Goal: Task Accomplishment & Management: Manage account settings

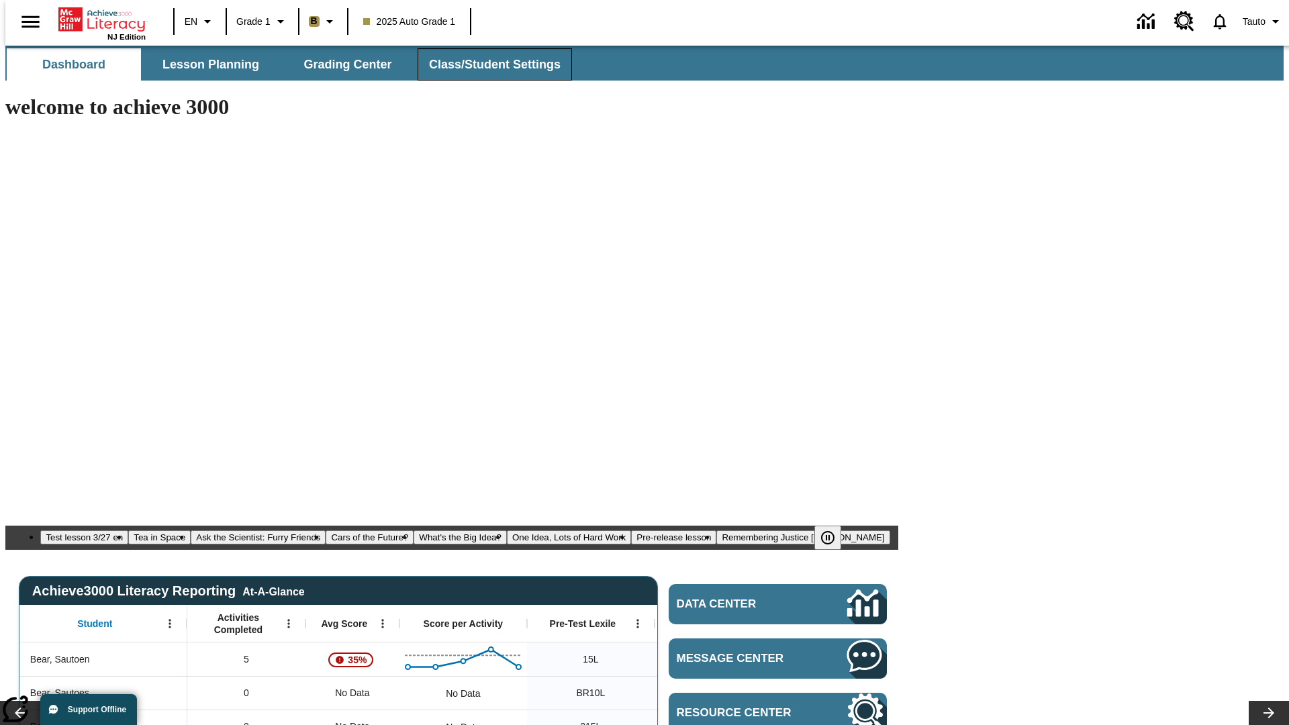
click at [487, 64] on span "Class/Student Settings" at bounding box center [495, 64] width 132 height 15
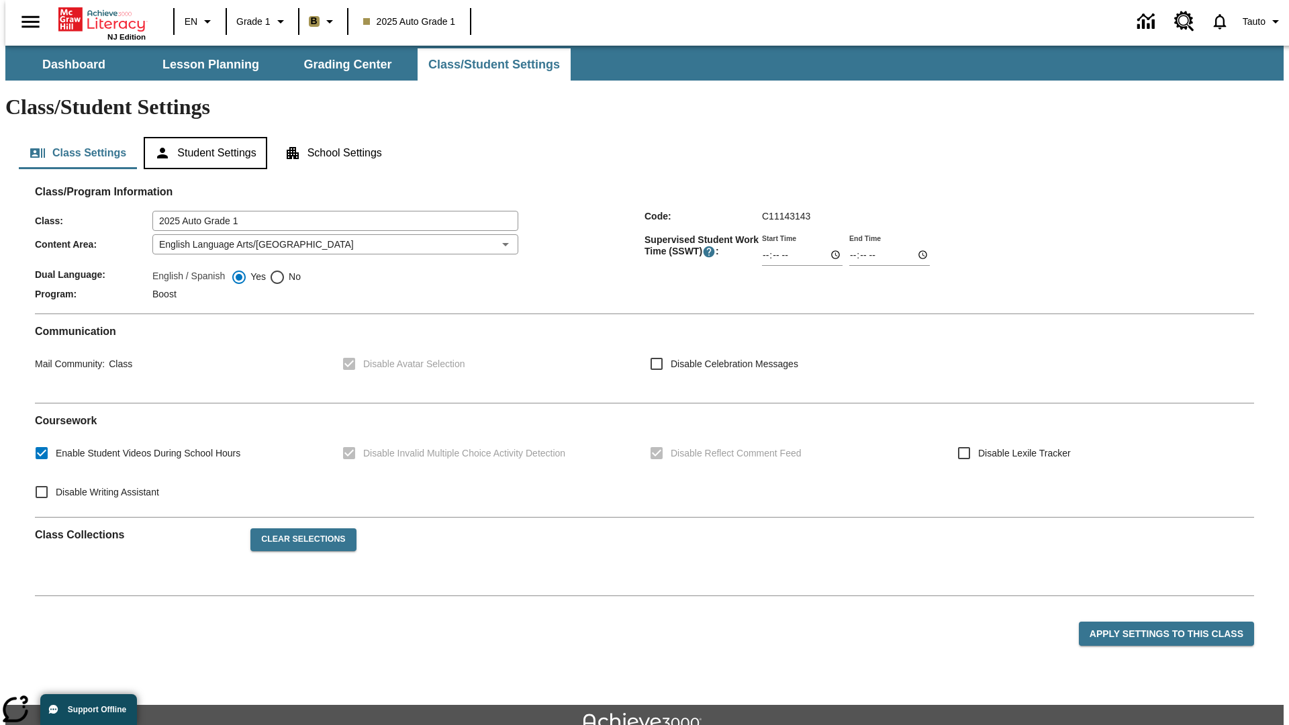
click at [202, 137] on button "Student Settings" at bounding box center [205, 153] width 123 height 32
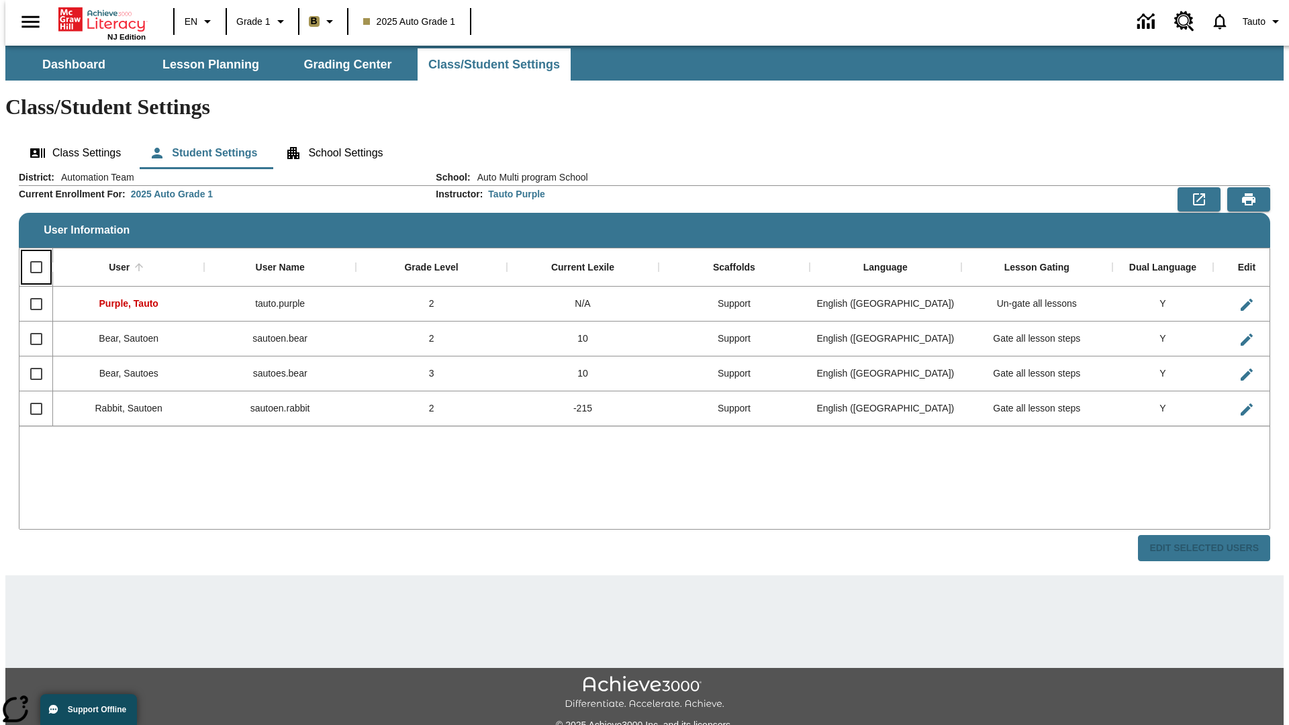
click at [30, 253] on input "Select all rows" at bounding box center [36, 267] width 28 height 28
checkbox input "true"
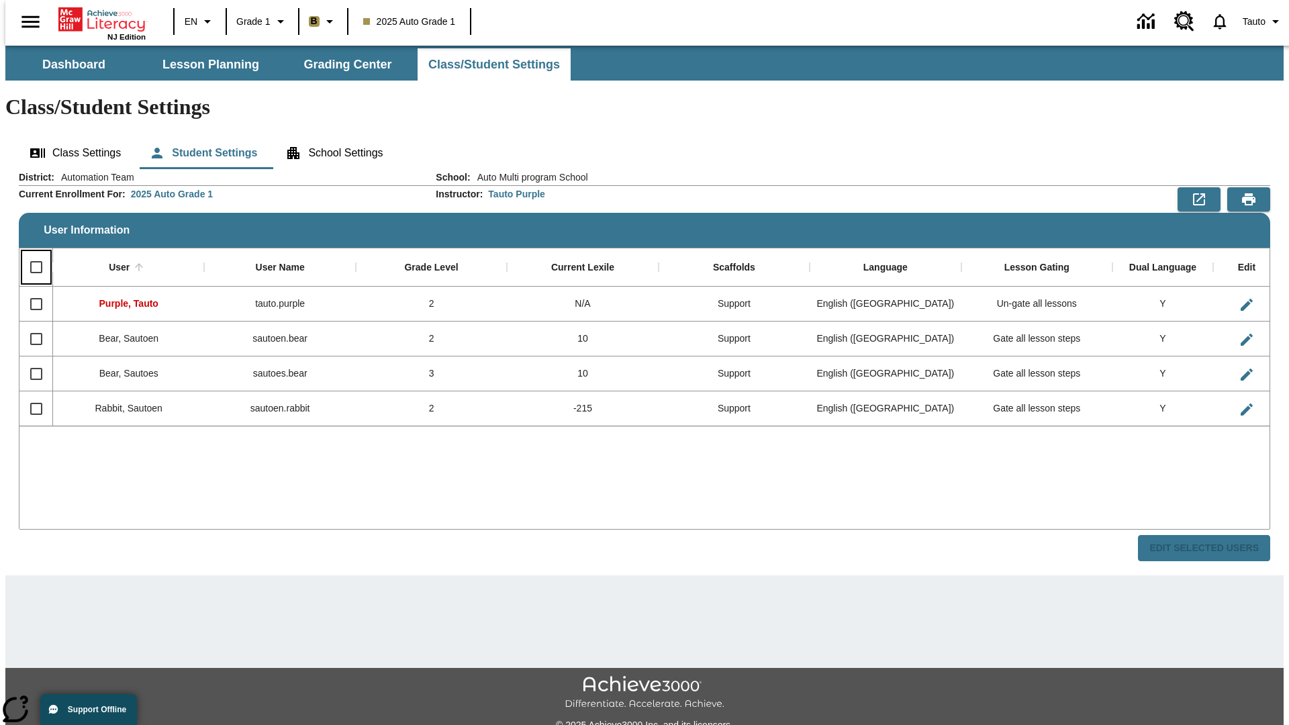
checkbox input "true"
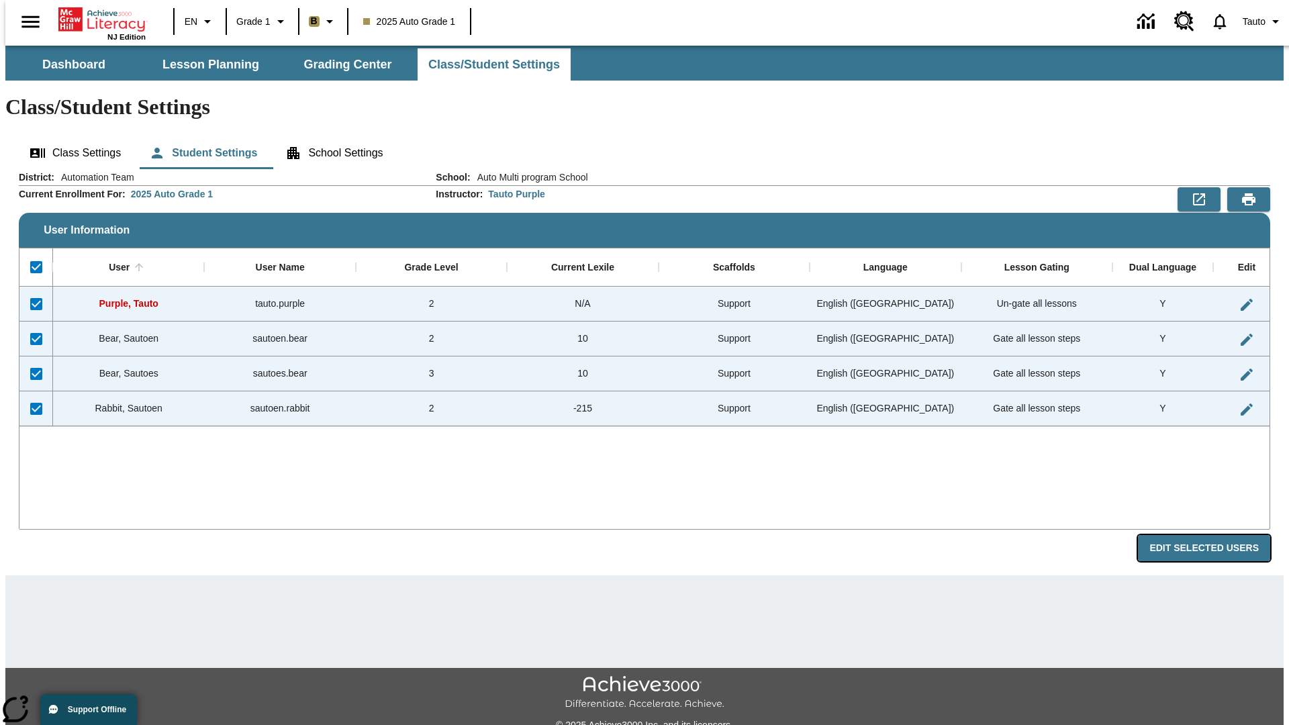
click at [1214, 535] on button "Edit Selected Users" at bounding box center [1204, 548] width 132 height 26
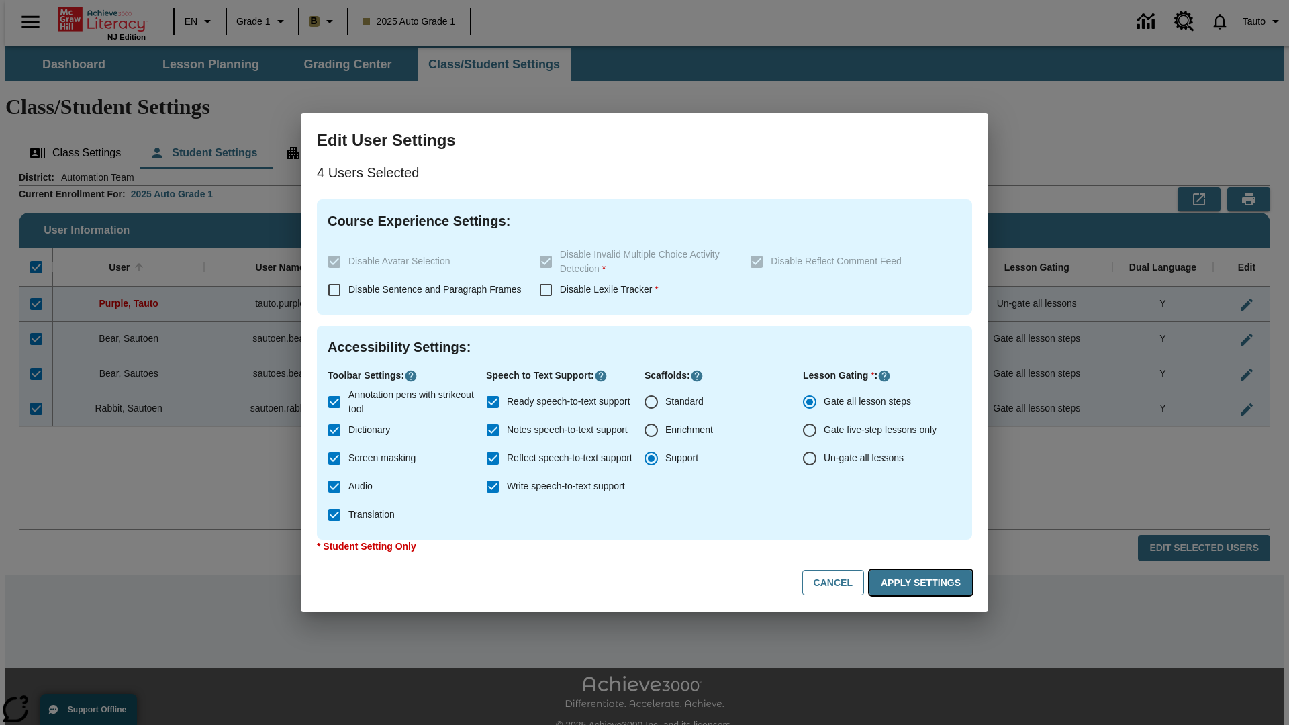
click at [923, 583] on button "Apply Settings" at bounding box center [920, 583] width 103 height 26
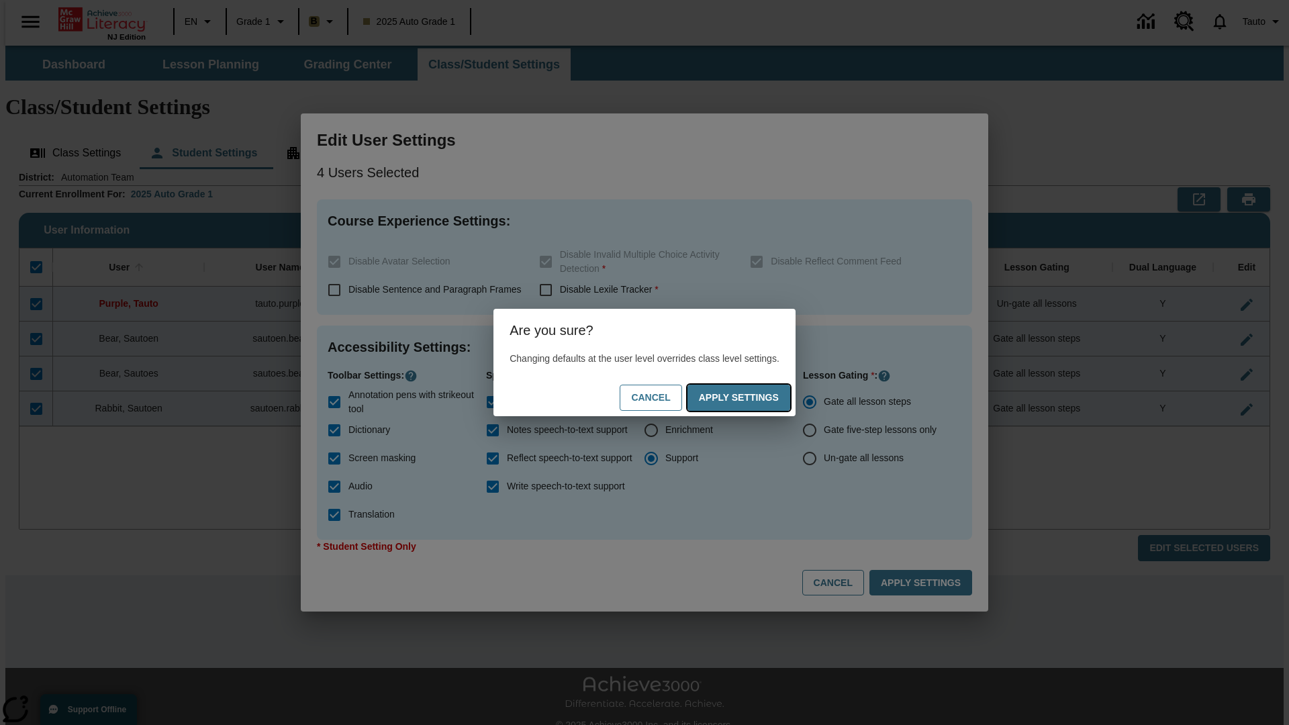
click at [752, 397] on button "Apply Settings" at bounding box center [738, 398] width 103 height 26
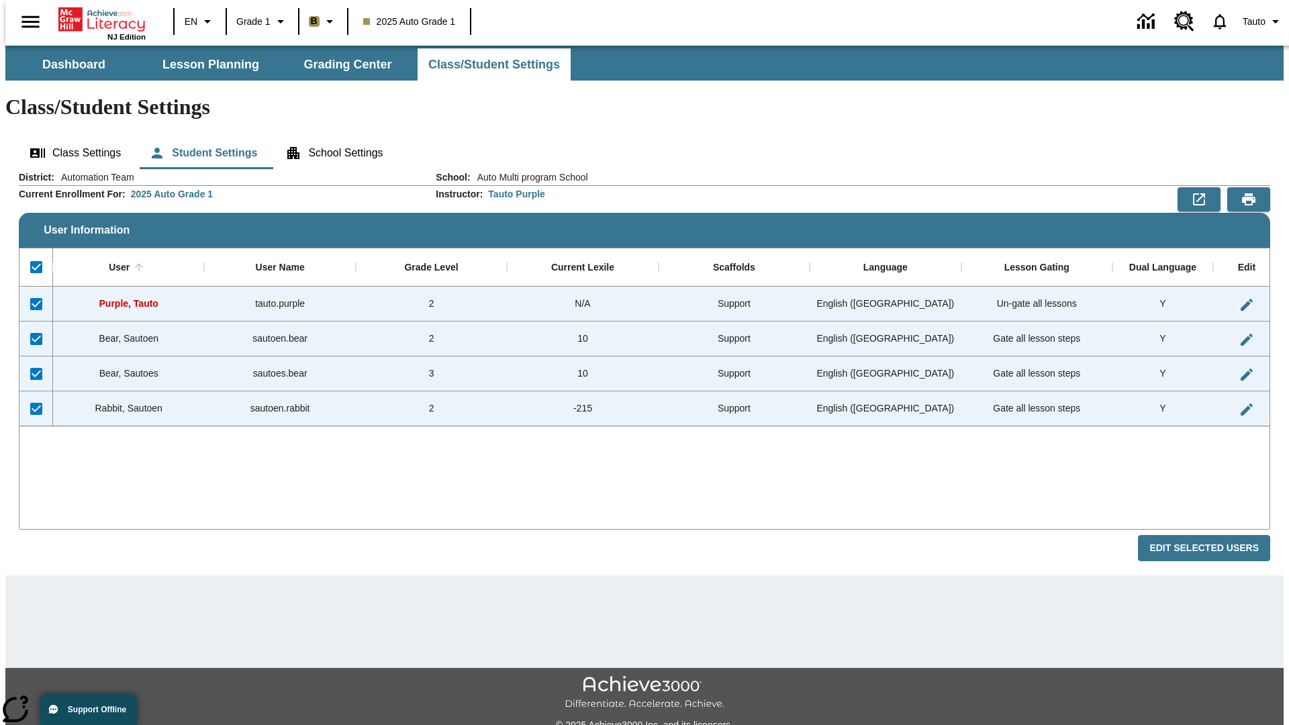
checkbox input "false"
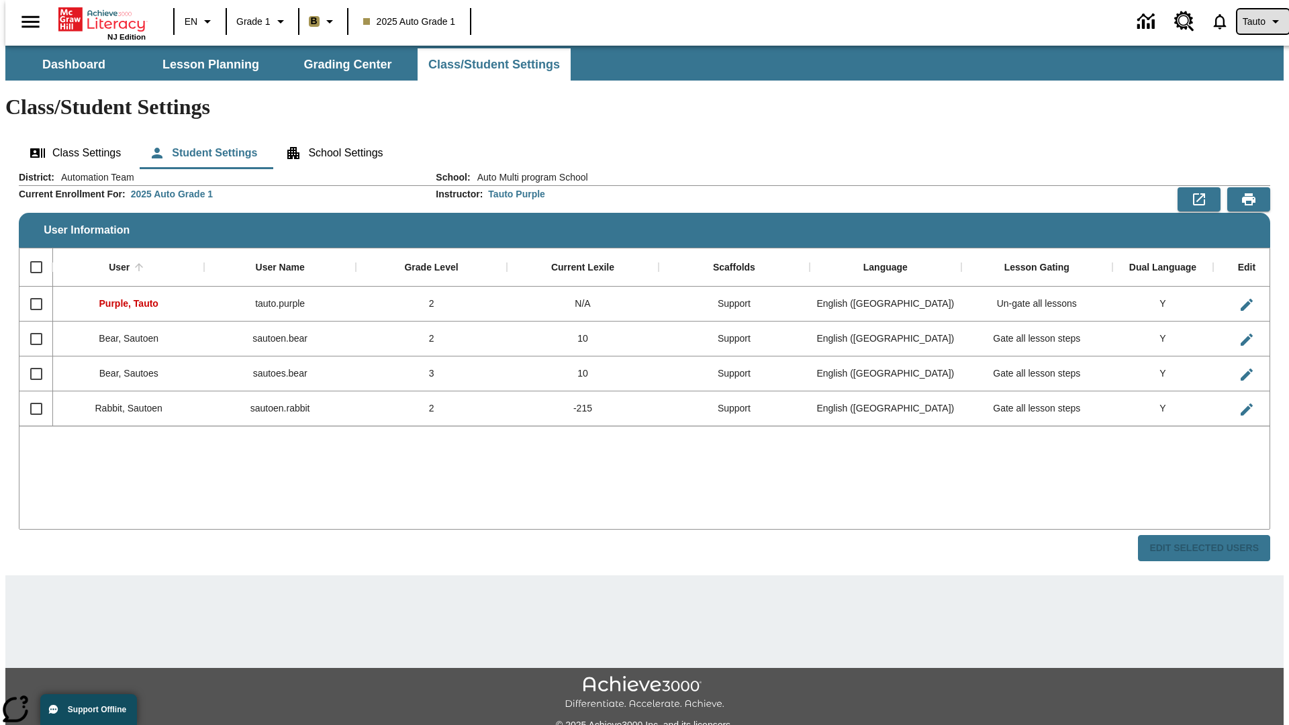
click at [1256, 21] on span "Tauto" at bounding box center [1254, 22] width 23 height 14
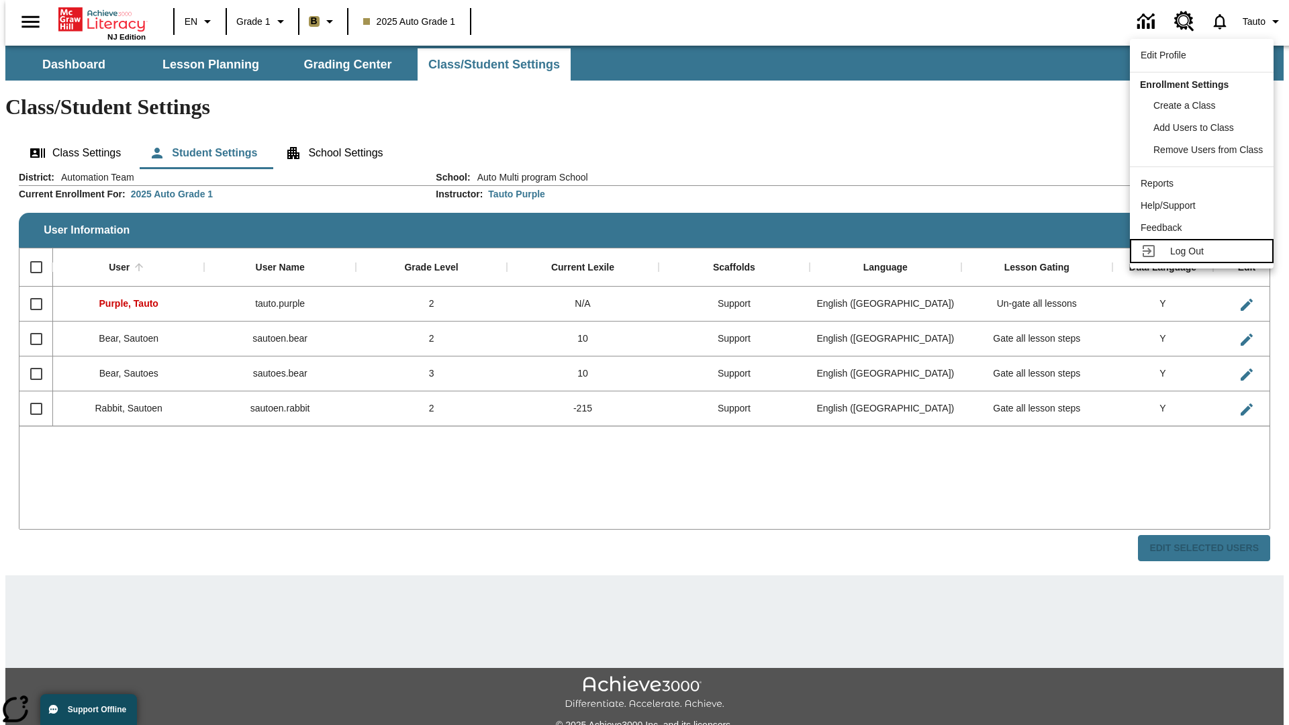
click at [1204, 251] on span "Log Out" at bounding box center [1187, 251] width 34 height 11
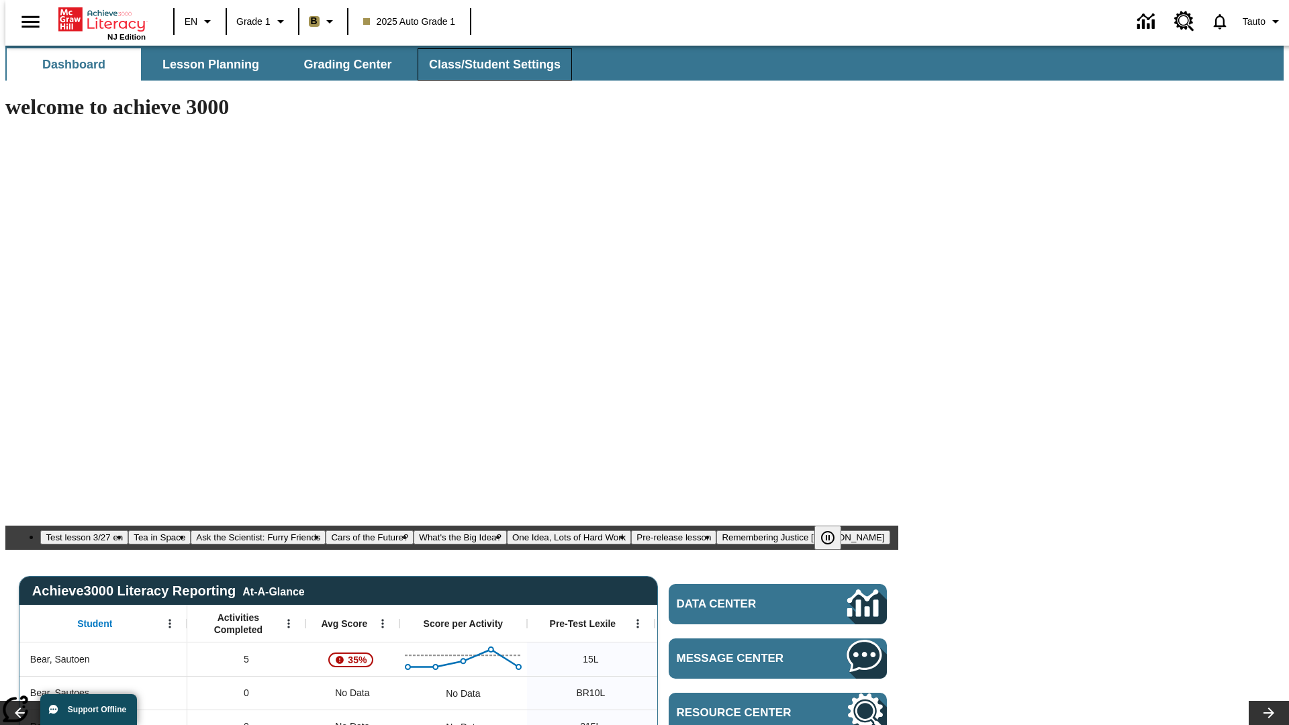
click at [487, 64] on span "Class/Student Settings" at bounding box center [495, 64] width 132 height 15
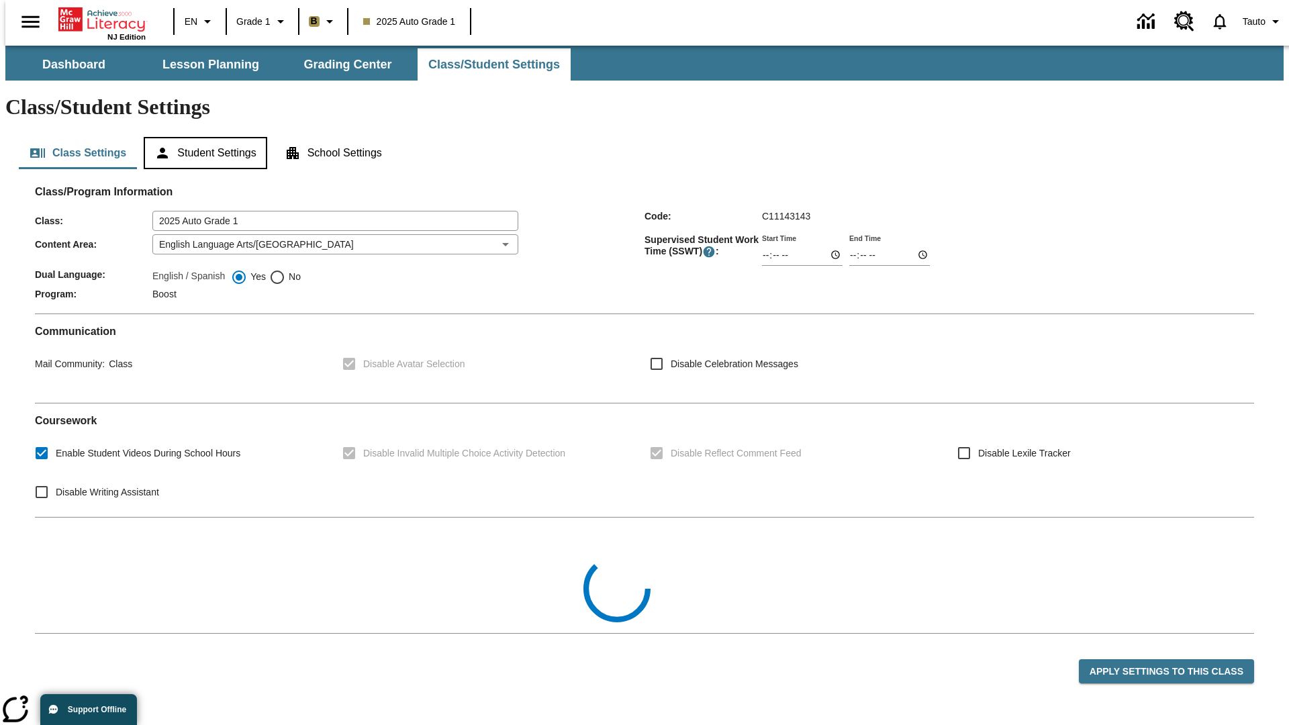
click at [202, 137] on button "Student Settings" at bounding box center [205, 153] width 123 height 32
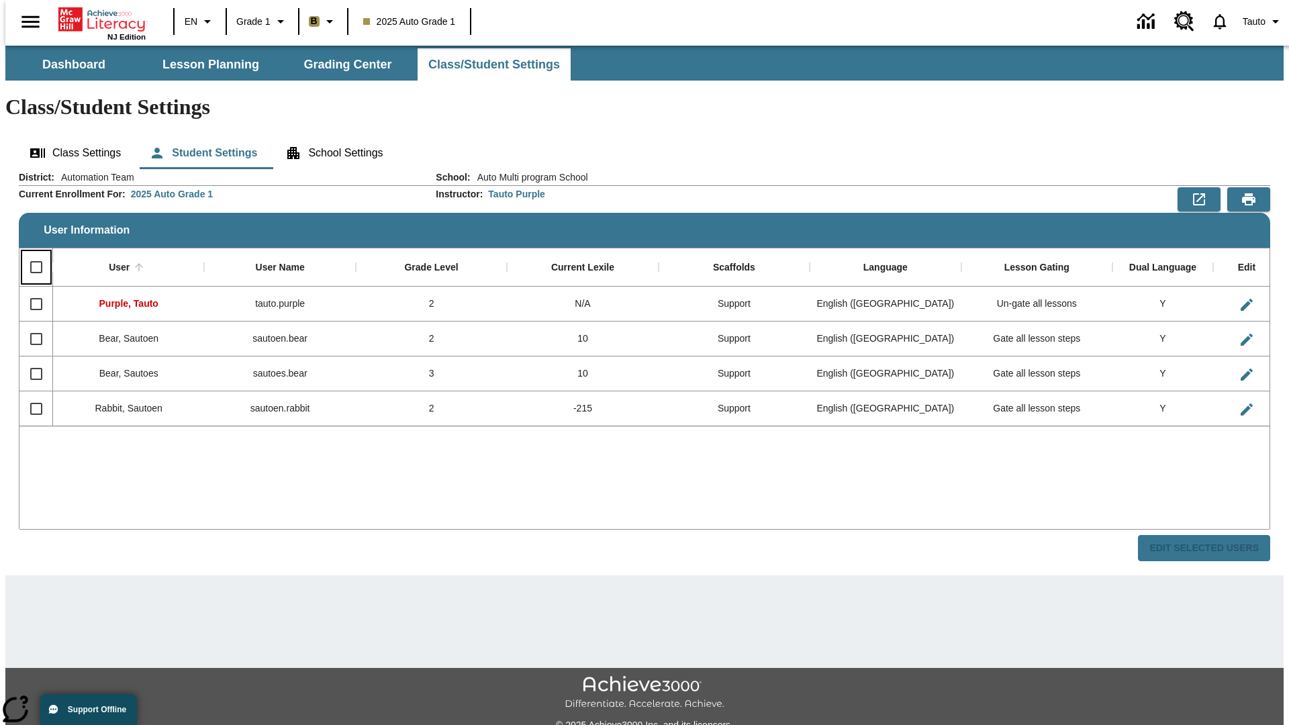
click at [30, 253] on input "Select all rows" at bounding box center [36, 267] width 28 height 28
checkbox input "true"
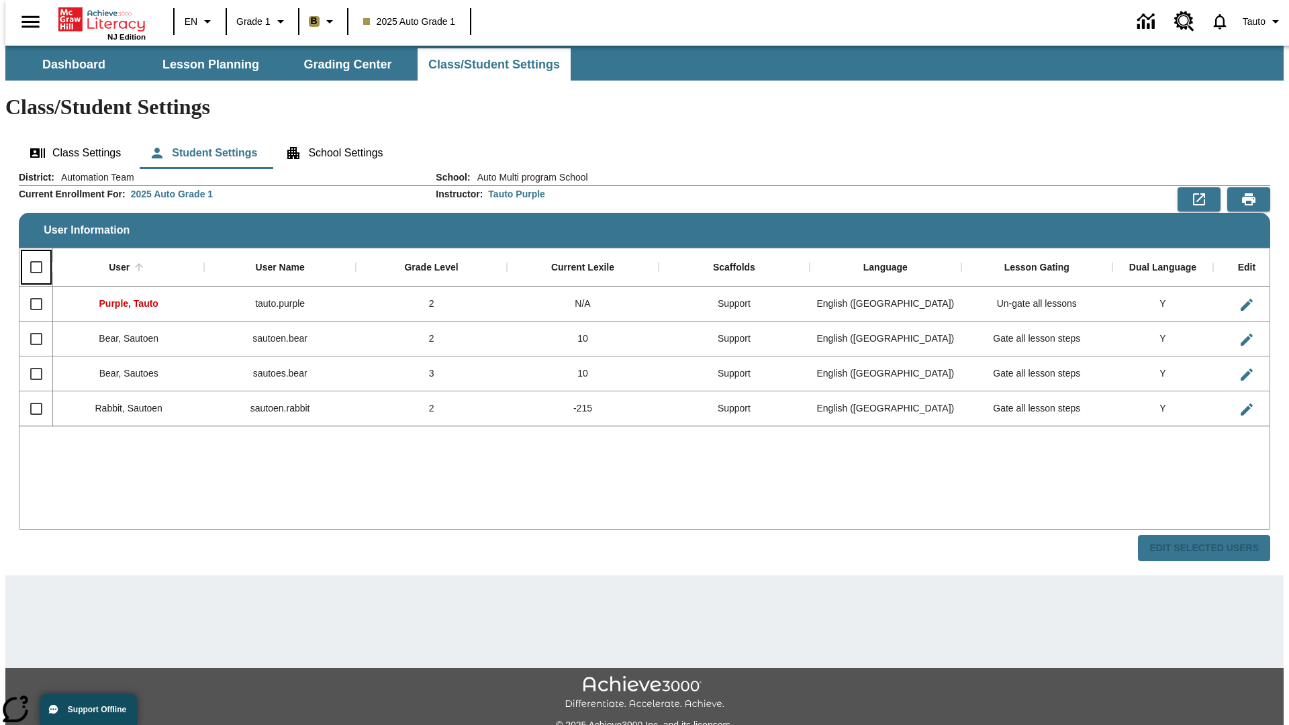
checkbox input "true"
